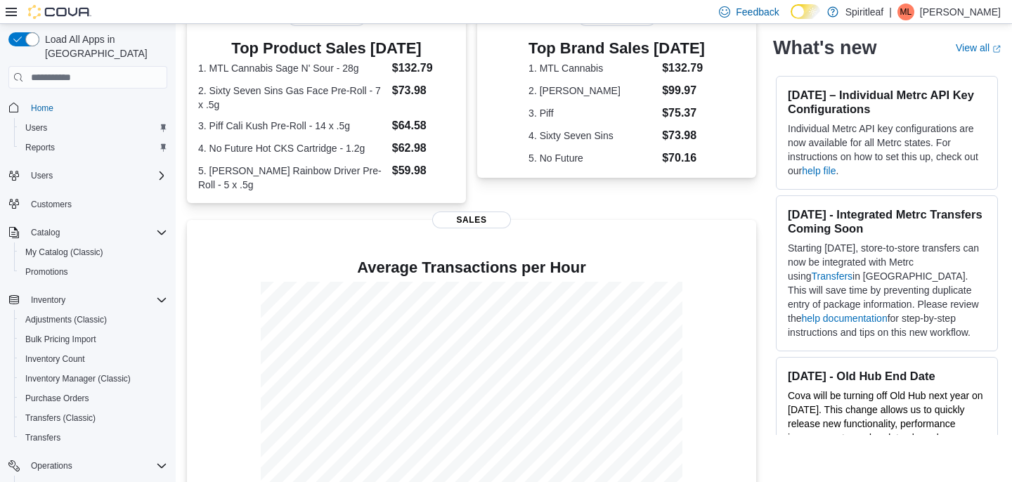
scroll to position [334, 0]
